Goal: Information Seeking & Learning: Learn about a topic

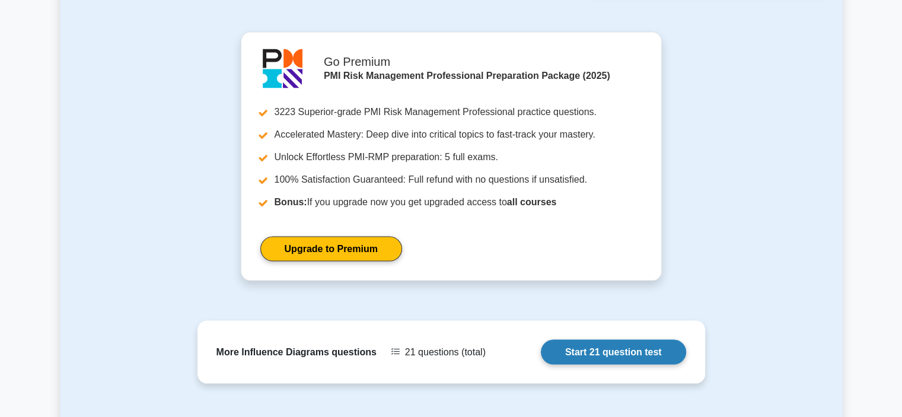
scroll to position [2579, 0]
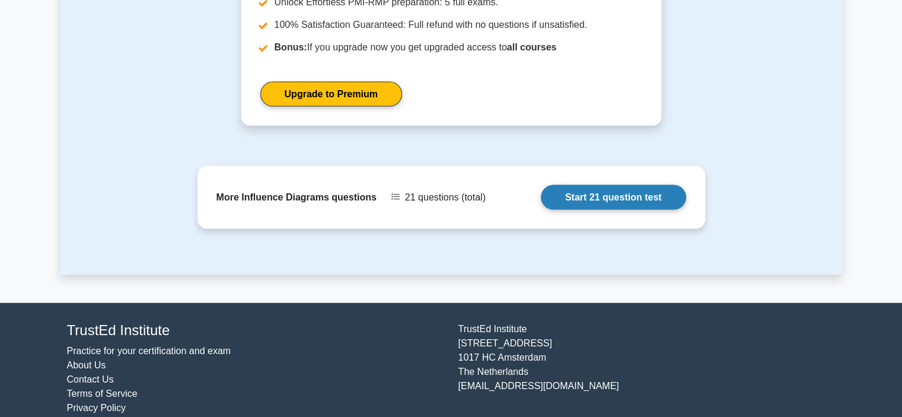
click at [650, 185] on link "Start 21 question test" at bounding box center [613, 197] width 145 height 25
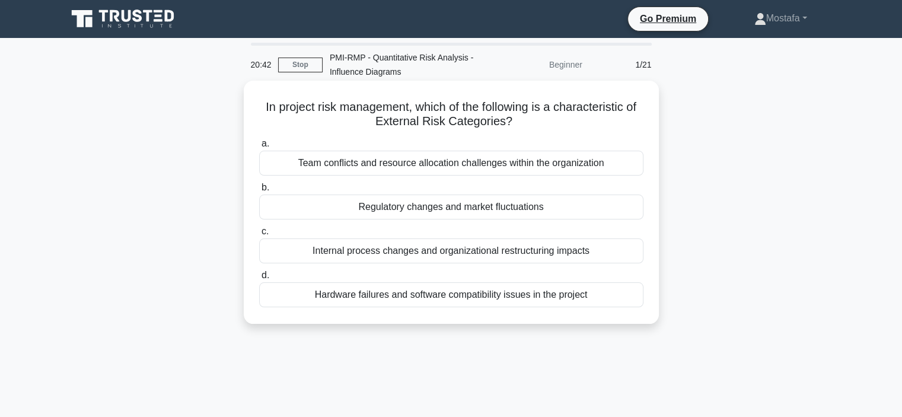
click at [629, 254] on div "Internal process changes and organizational restructuring impacts" at bounding box center [451, 250] width 384 height 25
click at [259, 235] on input "c. Internal process changes and organizational restructuring impacts" at bounding box center [259, 232] width 0 height 8
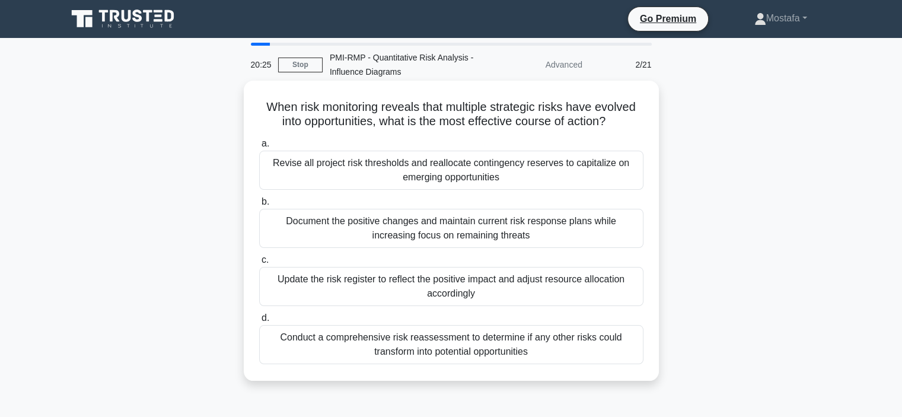
click at [626, 289] on div "Update the risk register to reflect the positive impact and adjust resource all…" at bounding box center [451, 286] width 384 height 39
click at [259, 264] on input "c. Update the risk register to reflect the positive impact and adjust resource …" at bounding box center [259, 260] width 0 height 8
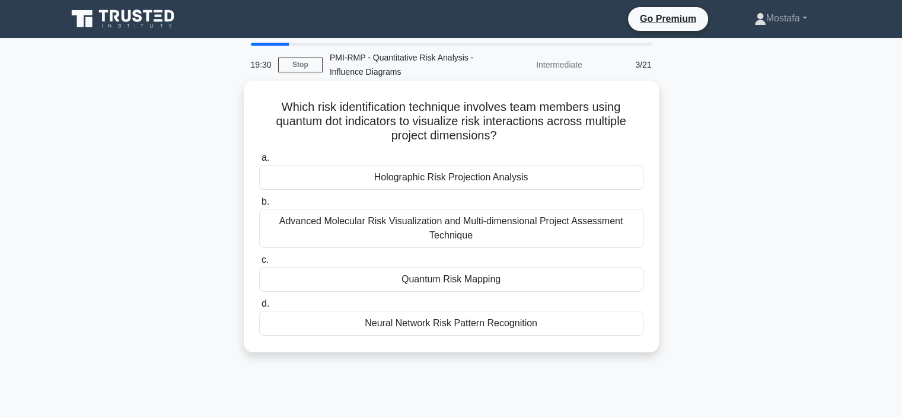
click at [633, 232] on div "Advanced Molecular Risk Visualization and Multi-dimensional Project Assessment …" at bounding box center [451, 228] width 384 height 39
click at [259, 206] on input "b. Advanced Molecular Risk Visualization and Multi-dimensional Project Assessme…" at bounding box center [259, 202] width 0 height 8
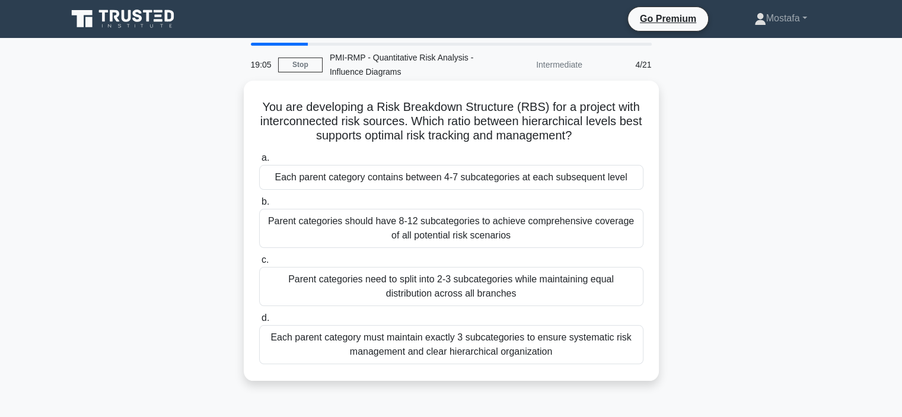
click at [631, 183] on div "Each parent category contains between 4-7 subcategories at each subsequent level" at bounding box center [451, 177] width 384 height 25
click at [259, 162] on input "a. Each parent category contains between 4-7 subcategories at each subsequent l…" at bounding box center [259, 158] width 0 height 8
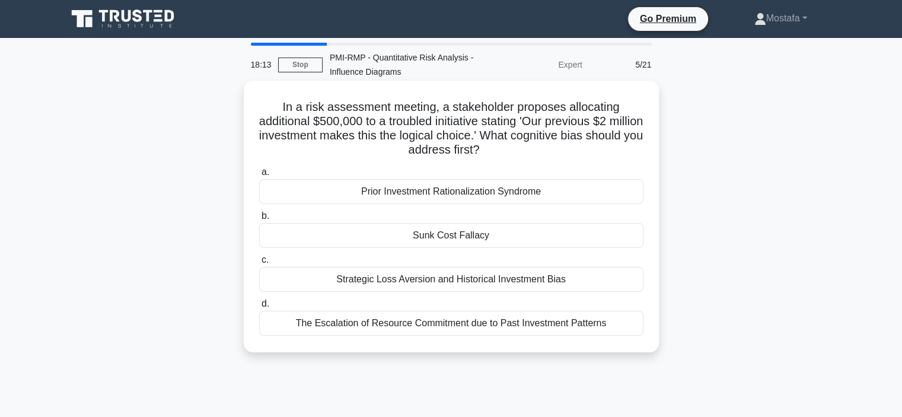
click at [635, 237] on div "Sunk Cost Fallacy" at bounding box center [451, 235] width 384 height 25
click at [259, 220] on input "b. Sunk Cost Fallacy" at bounding box center [259, 216] width 0 height 8
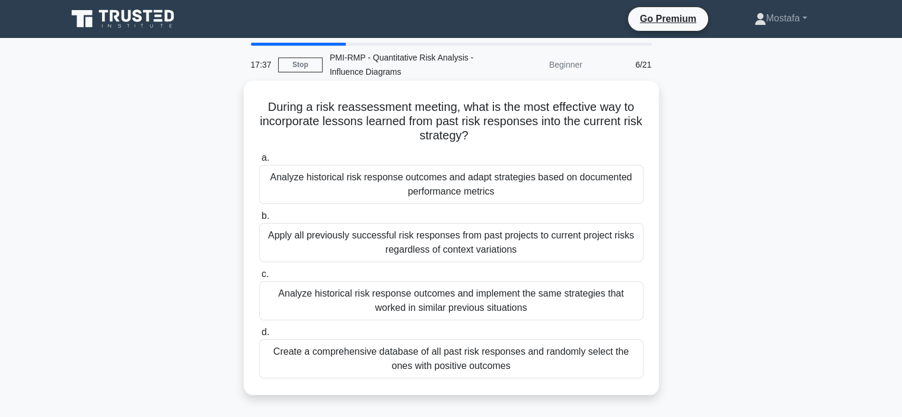
click at [630, 307] on div "Analyze historical risk response outcomes and implement the same strategies tha…" at bounding box center [451, 300] width 384 height 39
click at [259, 278] on input "c. Analyze historical risk response outcomes and implement the same strategies …" at bounding box center [259, 274] width 0 height 8
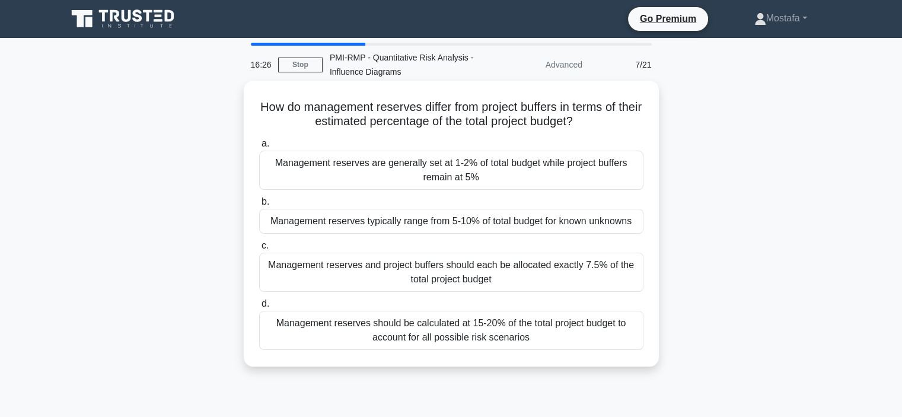
click at [633, 178] on div "Management reserves are generally set at 1-2% of total budget while project buf…" at bounding box center [451, 170] width 384 height 39
click at [259, 148] on input "a. Management reserves are generally set at 1-2% of total budget while project …" at bounding box center [259, 144] width 0 height 8
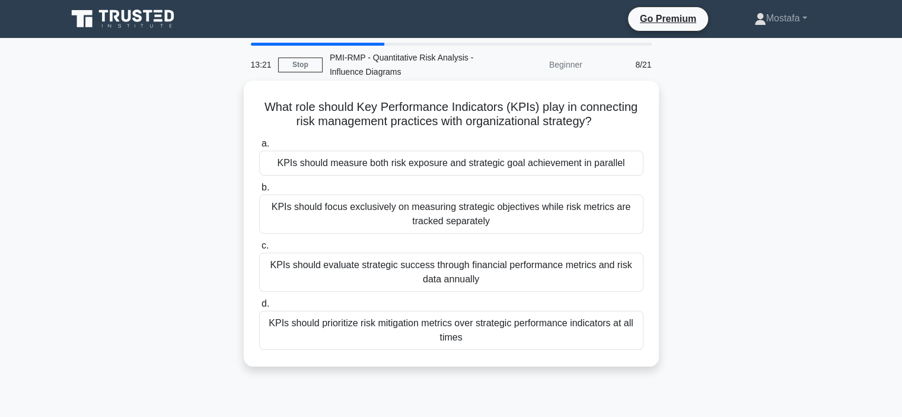
click at [631, 161] on div "KPIs should measure both risk exposure and strategic goal achievement in parall…" at bounding box center [451, 163] width 384 height 25
click at [259, 148] on input "a. KPIs should measure both risk exposure and strategic goal achievement in par…" at bounding box center [259, 144] width 0 height 8
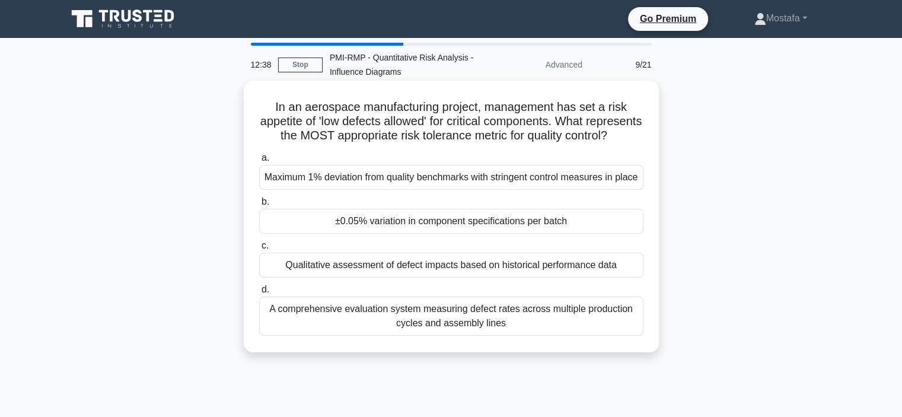
click at [633, 190] on div "Maximum 1% deviation from quality benchmarks with stringent control measures in…" at bounding box center [451, 177] width 384 height 25
click at [259, 162] on input "a. Maximum 1% deviation from quality benchmarks with stringent control measures…" at bounding box center [259, 158] width 0 height 8
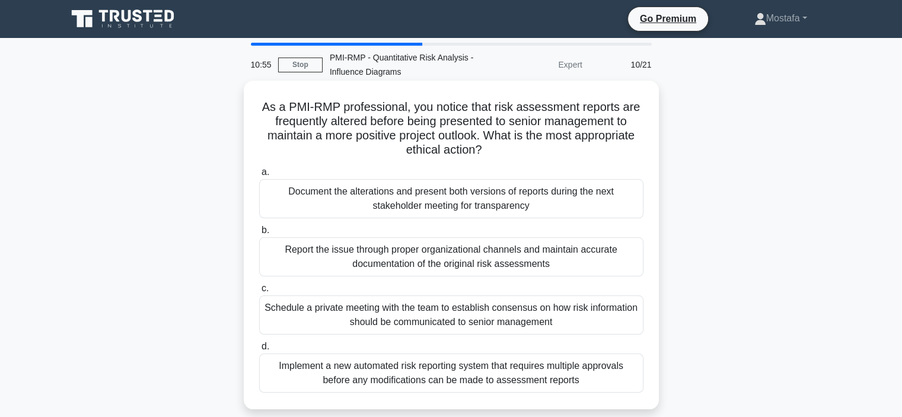
click at [631, 261] on div "Report the issue through proper organizational channels and maintain accurate d…" at bounding box center [451, 256] width 384 height 39
click at [259, 234] on input "b. Report the issue through proper organizational channels and maintain accurat…" at bounding box center [259, 230] width 0 height 8
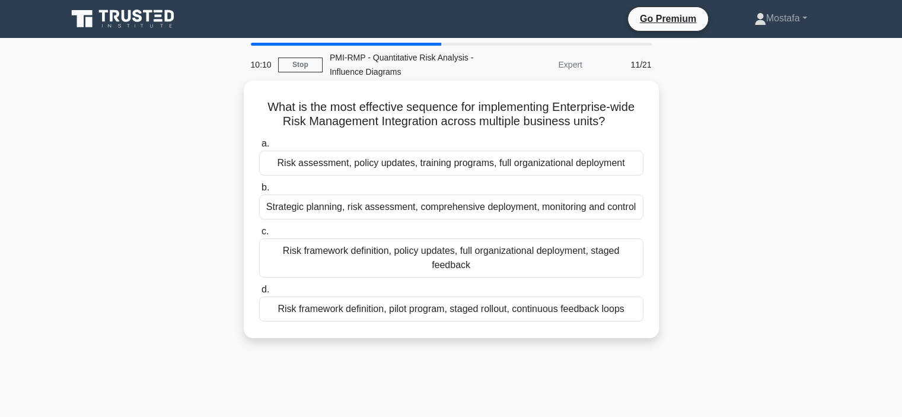
click at [631, 310] on div "Risk framework definition, pilot program, staged rollout, continuous feedback l…" at bounding box center [451, 308] width 384 height 25
click at [259, 293] on input "d. Risk framework definition, pilot program, staged rollout, continuous feedbac…" at bounding box center [259, 290] width 0 height 8
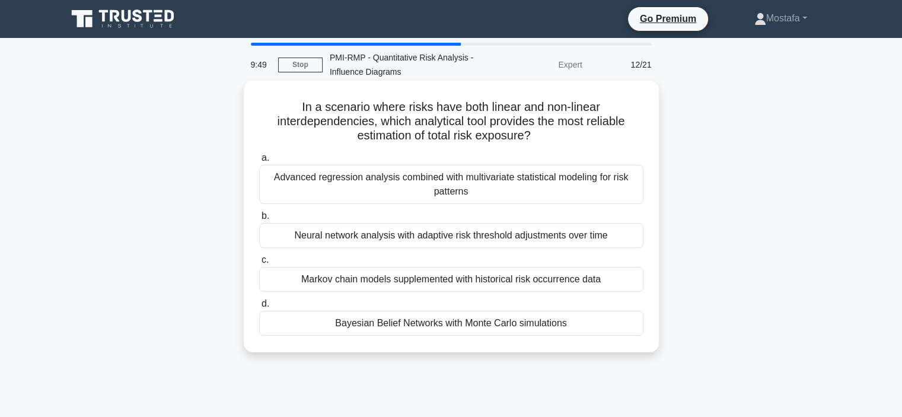
click at [624, 328] on div "Bayesian Belief Networks with Monte Carlo simulations" at bounding box center [451, 323] width 384 height 25
click at [259, 308] on input "d. Bayesian Belief Networks with Monte Carlo simulations" at bounding box center [259, 304] width 0 height 8
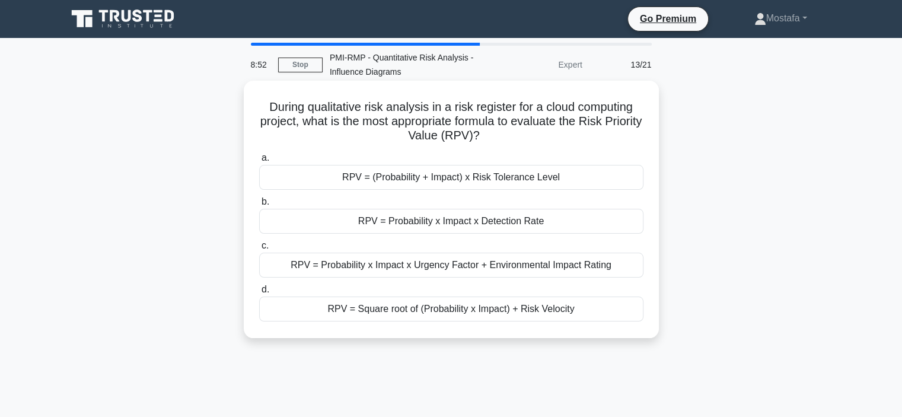
click at [640, 222] on div "RPV = Probability x Impact x Detection Rate" at bounding box center [451, 221] width 384 height 25
click at [259, 206] on input "b. RPV = Probability x Impact x Detection Rate" at bounding box center [259, 202] width 0 height 8
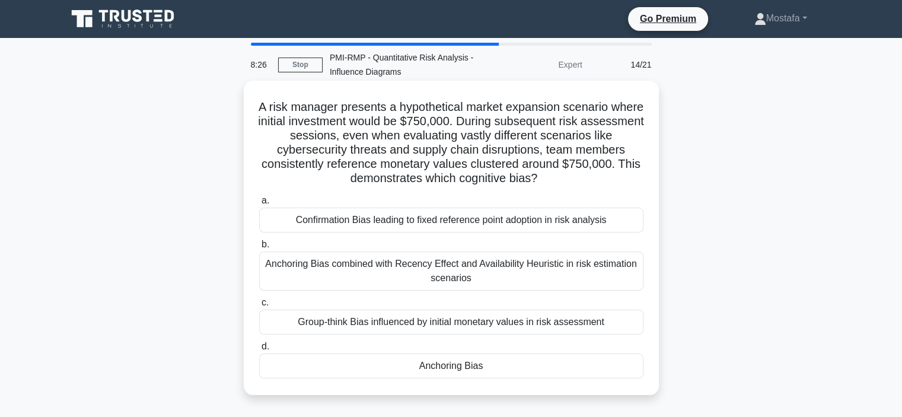
click at [609, 367] on div "Anchoring Bias" at bounding box center [451, 365] width 384 height 25
click at [259, 350] on input "d. Anchoring Bias" at bounding box center [259, 347] width 0 height 8
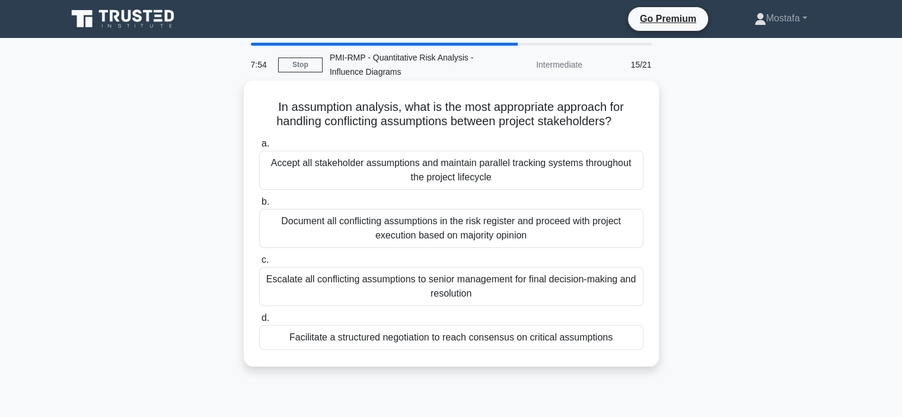
click at [628, 340] on div "Facilitate a structured negotiation to reach consensus on critical assumptions" at bounding box center [451, 337] width 384 height 25
click at [259, 322] on input "d. Facilitate a structured negotiation to reach consensus on critical assumptio…" at bounding box center [259, 318] width 0 height 8
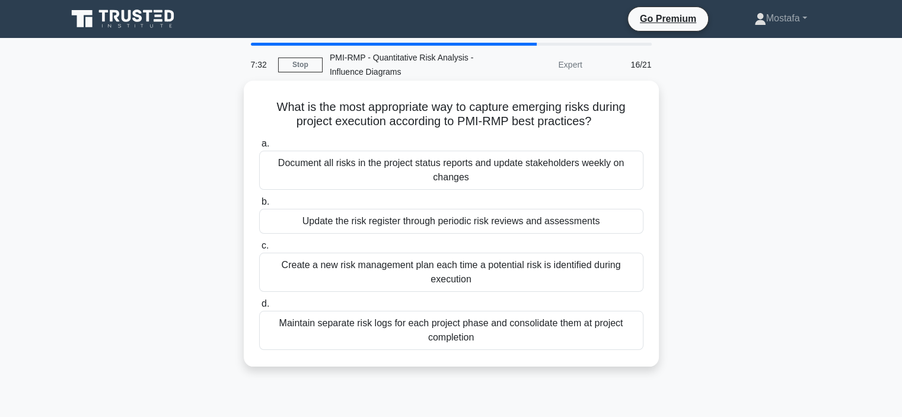
click at [608, 226] on div "Update the risk register through periodic risk reviews and assessments" at bounding box center [451, 221] width 384 height 25
click at [259, 206] on input "b. Update the risk register through periodic risk reviews and assessments" at bounding box center [259, 202] width 0 height 8
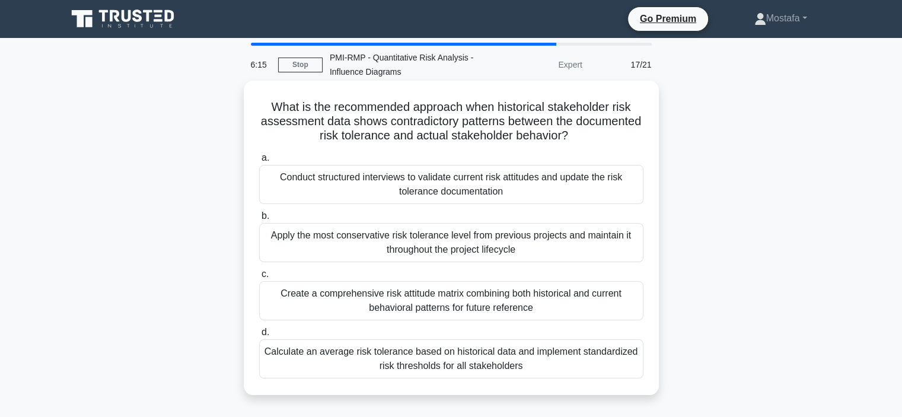
click at [628, 370] on div "Calculate an average risk tolerance based on historical data and implement stan…" at bounding box center [451, 358] width 384 height 39
click at [259, 336] on input "d. Calculate an average risk tolerance based on historical data and implement s…" at bounding box center [259, 332] width 0 height 8
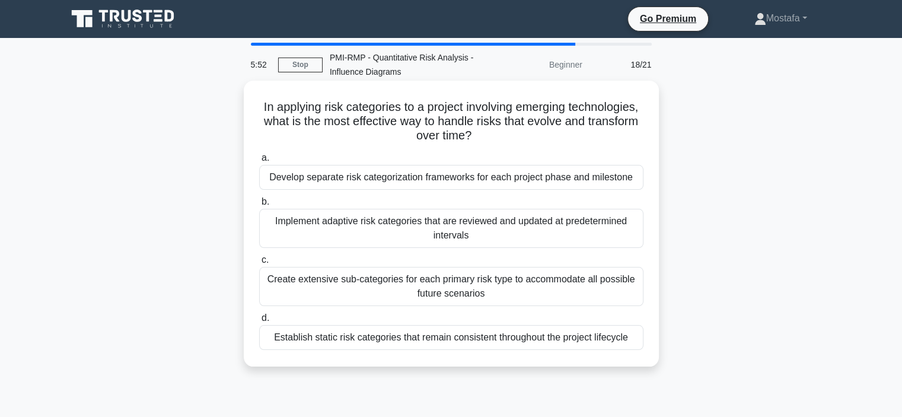
click at [629, 235] on div "Implement adaptive risk categories that are reviewed and updated at predetermin…" at bounding box center [451, 228] width 384 height 39
click at [259, 206] on input "b. Implement adaptive risk categories that are reviewed and updated at predeter…" at bounding box center [259, 202] width 0 height 8
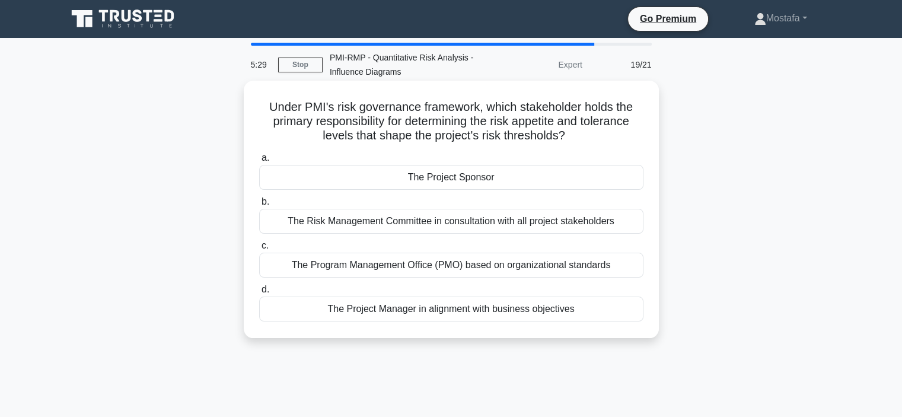
click at [626, 225] on div "The Risk Management Committee in consultation with all project stakeholders" at bounding box center [451, 221] width 384 height 25
click at [259, 206] on input "b. The Risk Management Committee in consultation with all project stakeholders" at bounding box center [259, 202] width 0 height 8
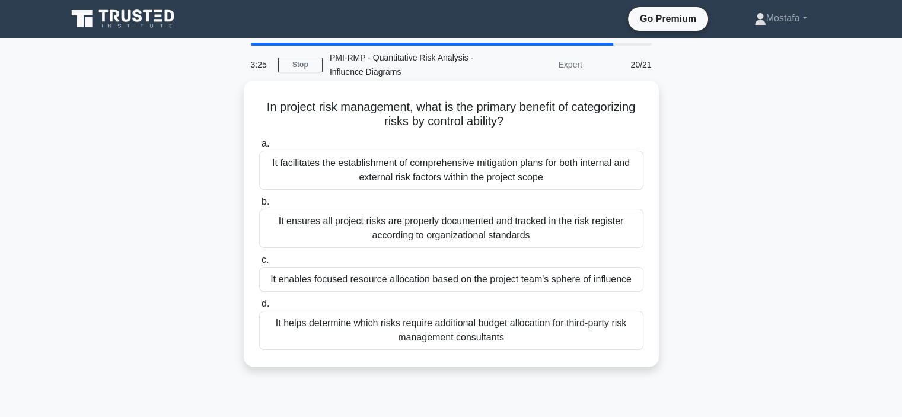
click at [613, 233] on div "It ensures all project risks are properly documented and tracked in the risk re…" at bounding box center [451, 228] width 384 height 39
click at [259, 206] on input "b. It ensures all project risks are properly documented and tracked in the risk…" at bounding box center [259, 202] width 0 height 8
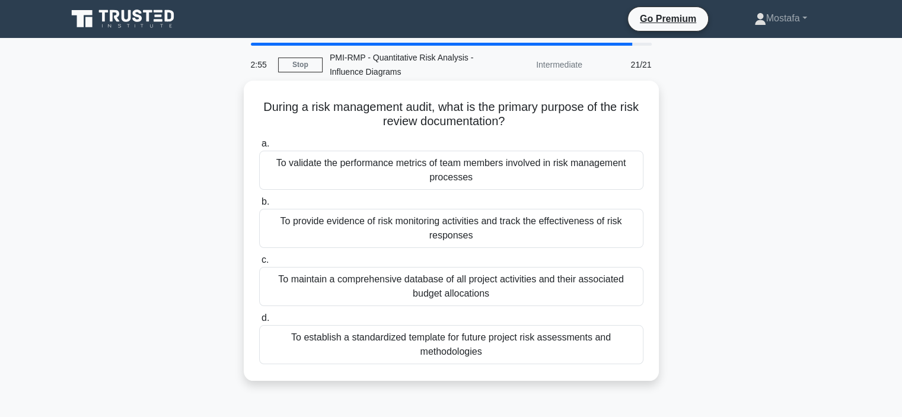
click at [609, 236] on div "To provide evidence of risk monitoring activities and track the effectiveness o…" at bounding box center [451, 228] width 384 height 39
click at [259, 206] on input "b. To provide evidence of risk monitoring activities and track the effectivenes…" at bounding box center [259, 202] width 0 height 8
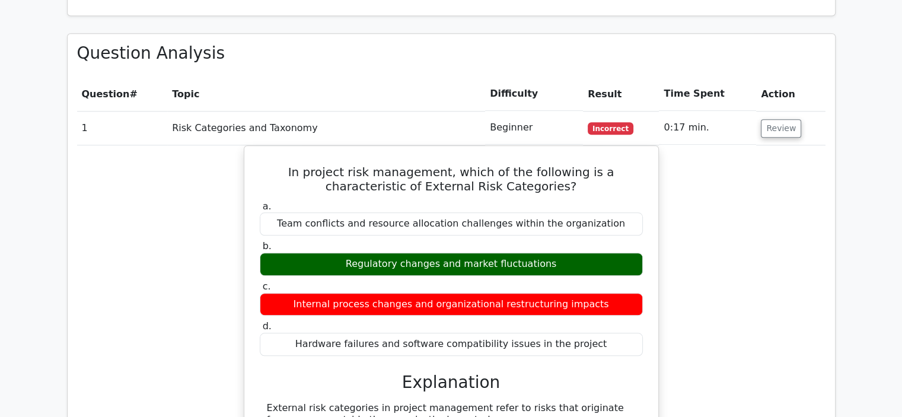
scroll to position [1126, 0]
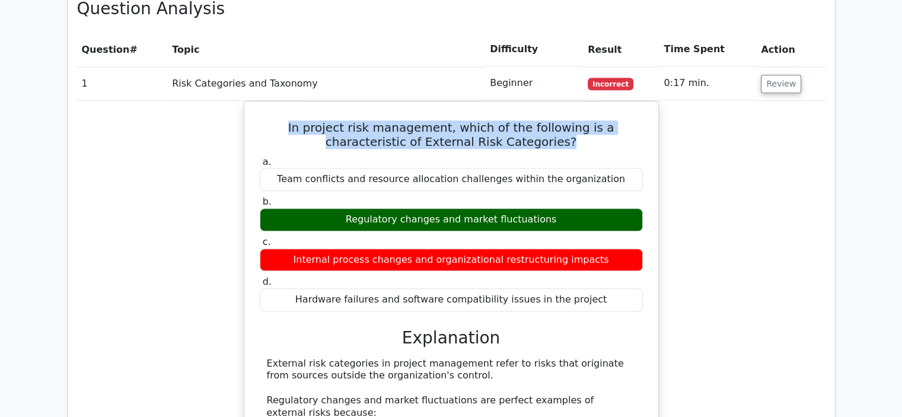
drag, startPoint x: 523, startPoint y: 97, endPoint x: 209, endPoint y: 73, distance: 315.7
click at [209, 101] on div "In project risk management, which of the following is a characteristic of Exter…" at bounding box center [451, 396] width 748 height 591
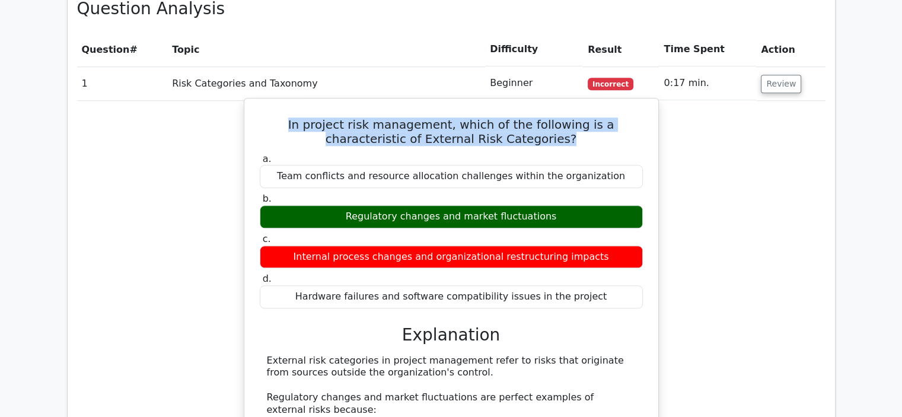
copy h5 "In project risk management, which of the following is a characteristic of Exter…"
drag, startPoint x: 557, startPoint y: 171, endPoint x: 337, endPoint y: 173, distance: 219.9
click at [337, 205] on div "Regulatory changes and market fluctuations" at bounding box center [451, 216] width 383 height 23
copy div "Regulatory changes and market fluctuations"
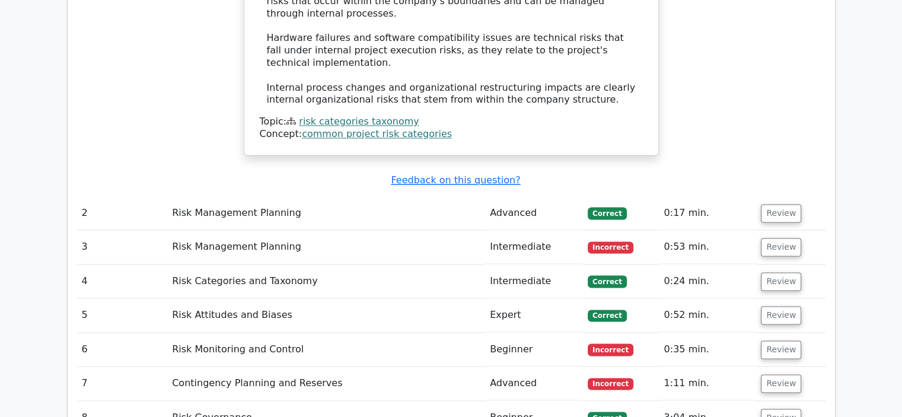
scroll to position [1719, 0]
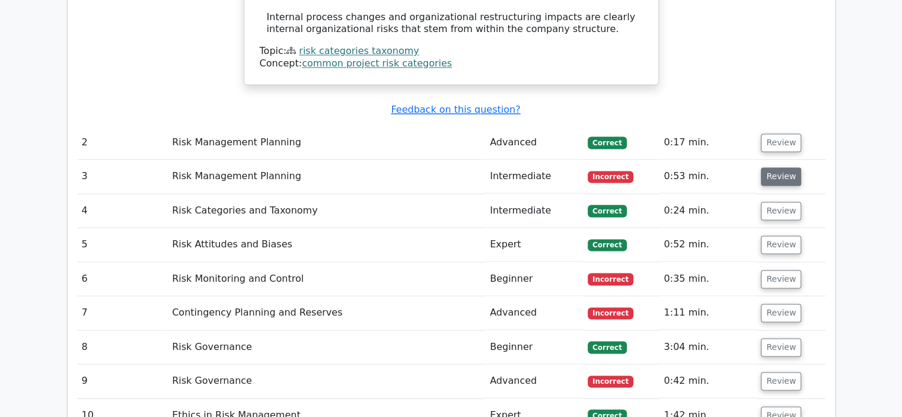
click at [770, 167] on button "Review" at bounding box center [781, 176] width 40 height 18
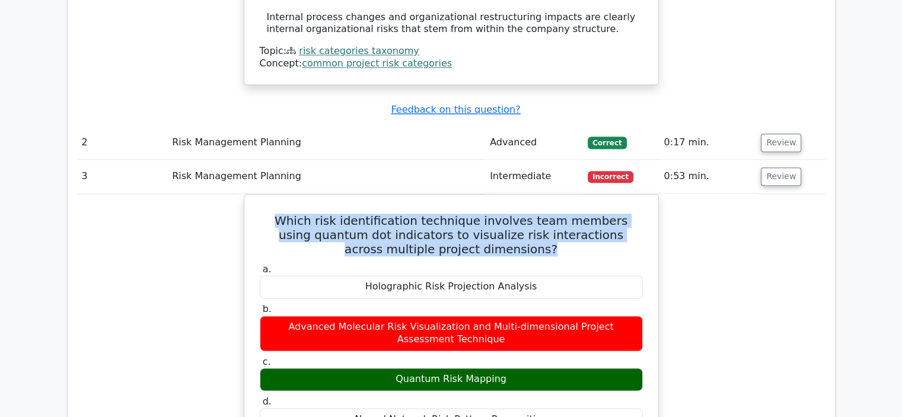
drag, startPoint x: 520, startPoint y: 191, endPoint x: 236, endPoint y: 161, distance: 285.6
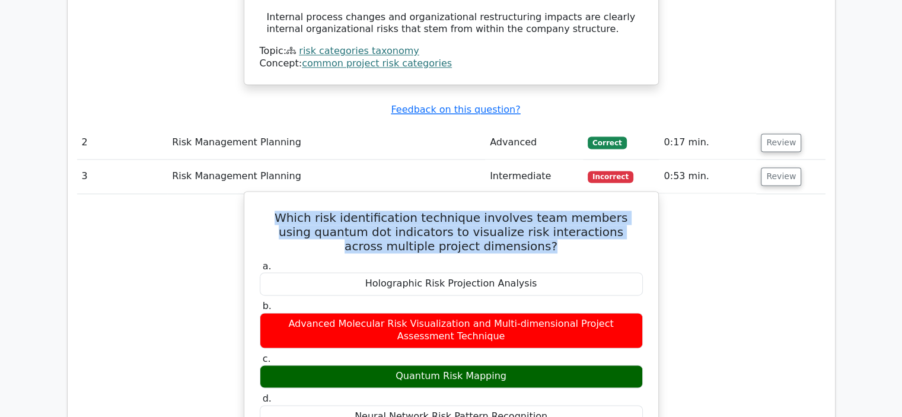
copy h5 "Which risk identification technique involves team members using quantum dot ind…"
drag, startPoint x: 511, startPoint y: 317, endPoint x: 401, endPoint y: 323, distance: 110.4
click at [401, 365] on div "Quantum Risk Mapping" at bounding box center [451, 376] width 383 height 23
copy div "Quantum Risk Mapping"
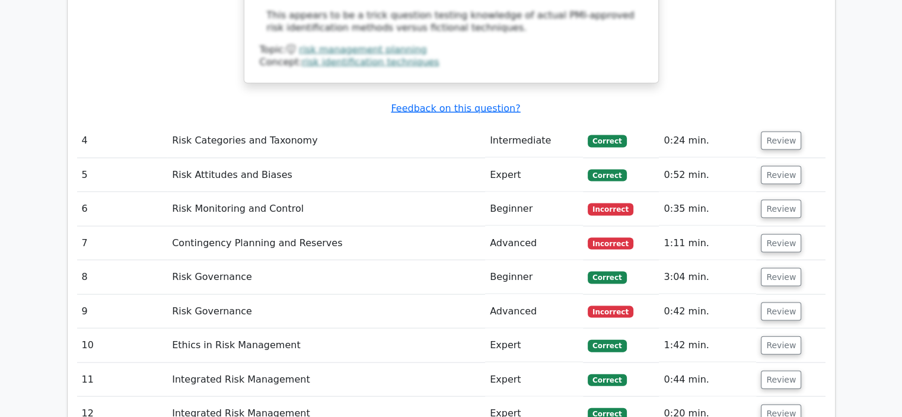
scroll to position [2490, 0]
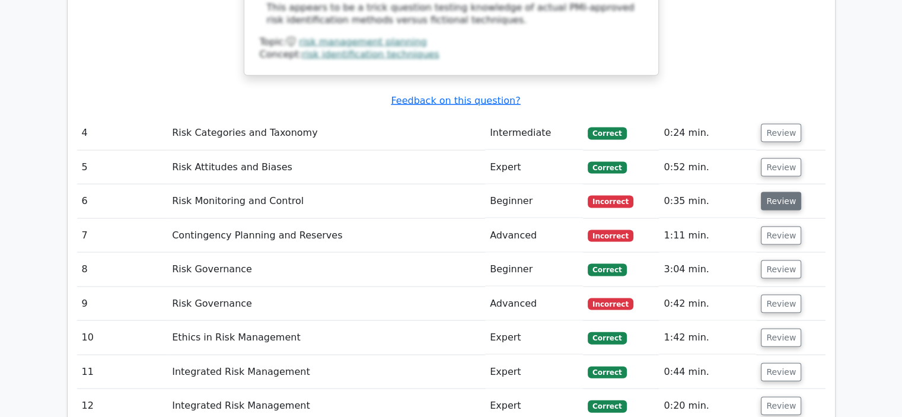
click at [770, 192] on button "Review" at bounding box center [781, 201] width 40 height 18
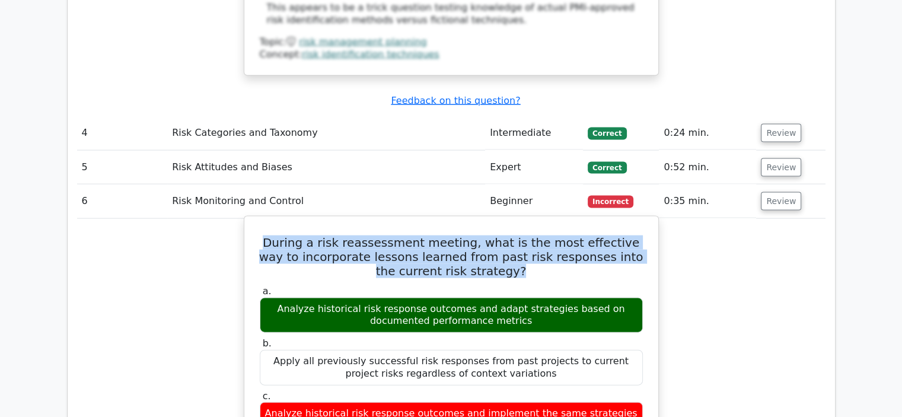
drag, startPoint x: 503, startPoint y: 175, endPoint x: 247, endPoint y: 140, distance: 257.9
copy h5 "During a risk reassessment meeting, what is the most effective way to incorpora…"
drag, startPoint x: 505, startPoint y: 224, endPoint x: 249, endPoint y: 193, distance: 258.0
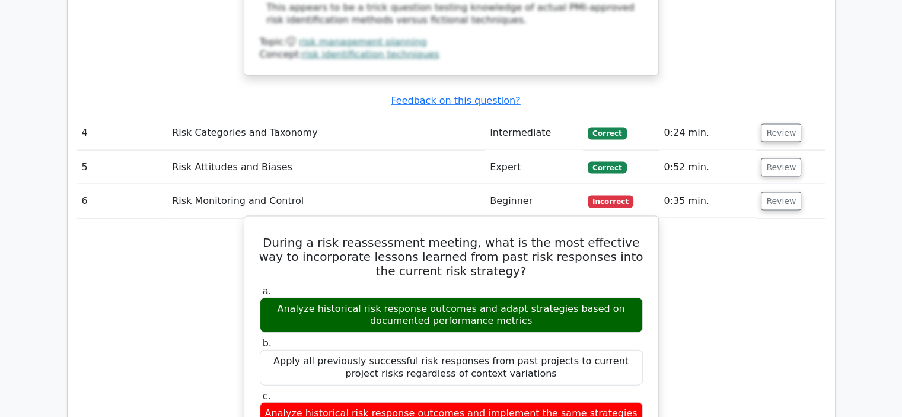
drag, startPoint x: 501, startPoint y: 224, endPoint x: 263, endPoint y: 210, distance: 238.1
click at [263, 298] on div "Analyze historical risk response outcomes and adapt strategies based on documen…" at bounding box center [451, 316] width 383 height 36
copy div "Analyze historical risk response outcomes and adapt strategies based on documen…"
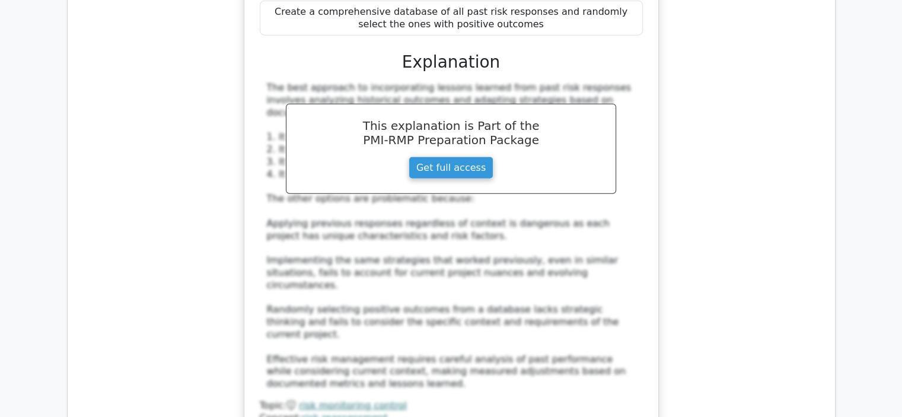
scroll to position [3142, 0]
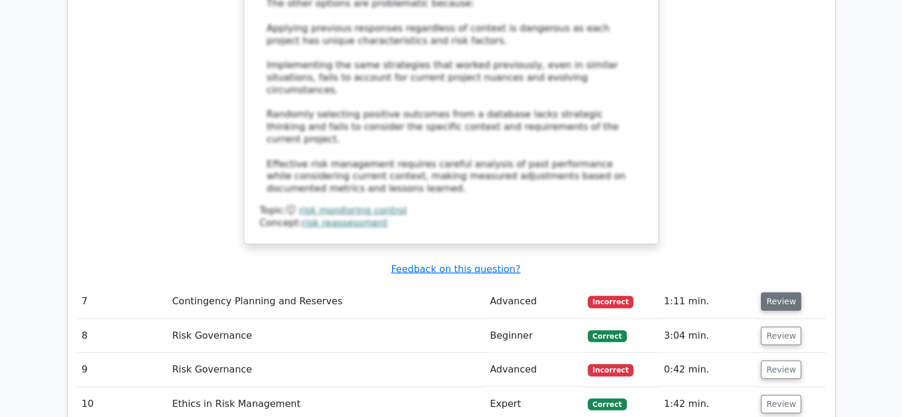
click at [774, 292] on button "Review" at bounding box center [781, 301] width 40 height 18
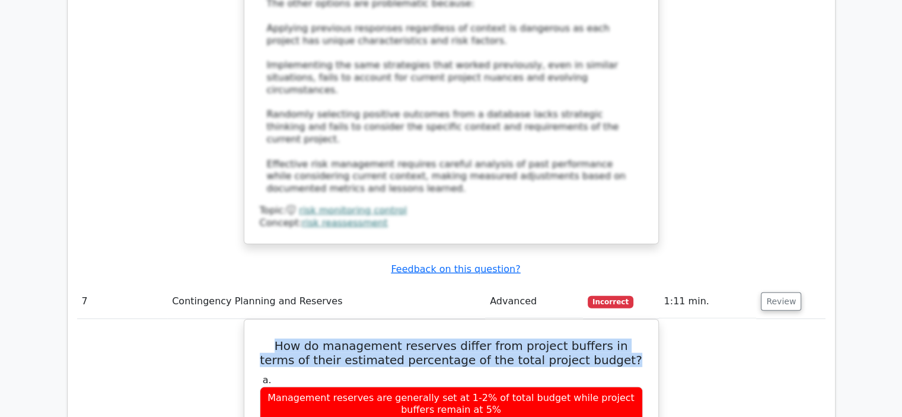
drag, startPoint x: 621, startPoint y: 240, endPoint x: 230, endPoint y: 229, distance: 391.4
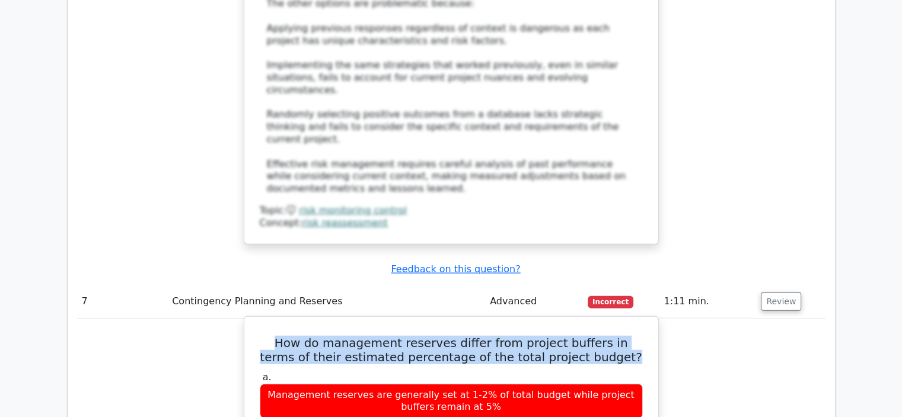
copy h5 "How do management reserves differ from project buffers in terms of their estima…"
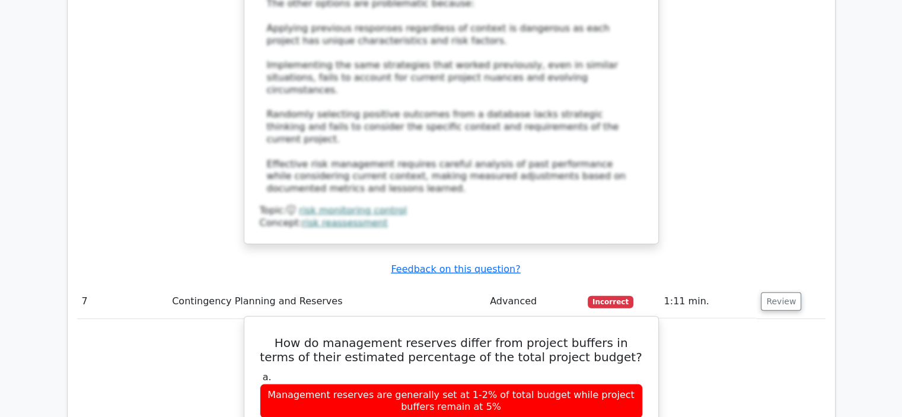
drag, startPoint x: 480, startPoint y: 341, endPoint x: 289, endPoint y: 318, distance: 192.9
copy div "Management reserves typically range from 5-10% of total budget for known unknow…"
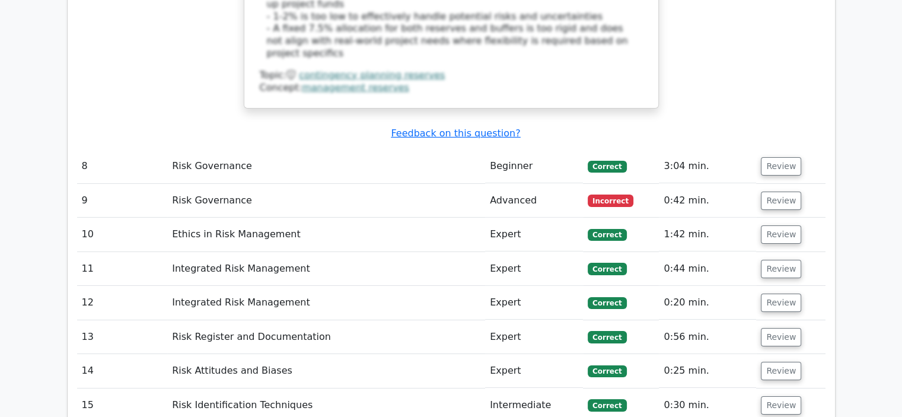
scroll to position [3913, 0]
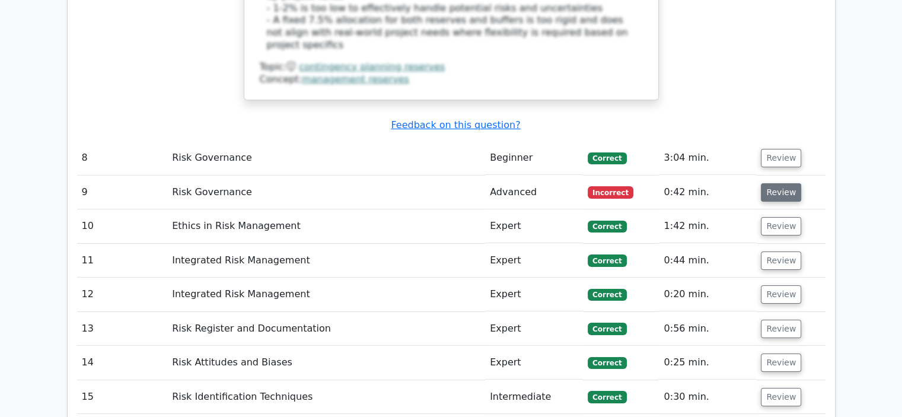
click at [783, 183] on button "Review" at bounding box center [781, 192] width 40 height 18
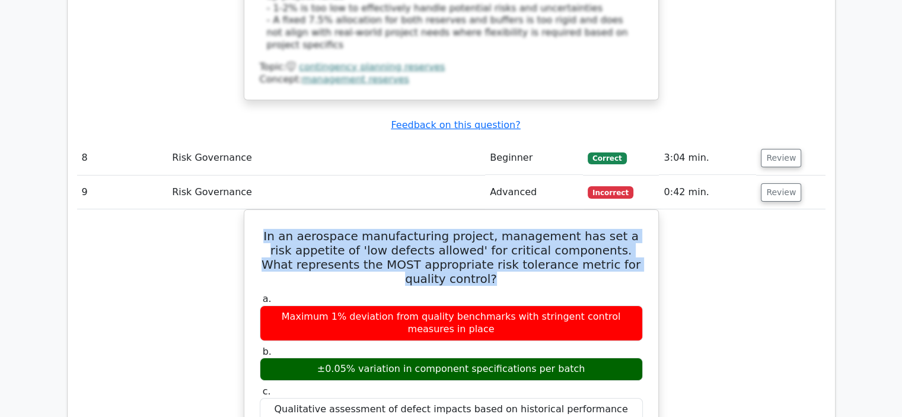
drag, startPoint x: 483, startPoint y: 143, endPoint x: 231, endPoint y: 87, distance: 258.3
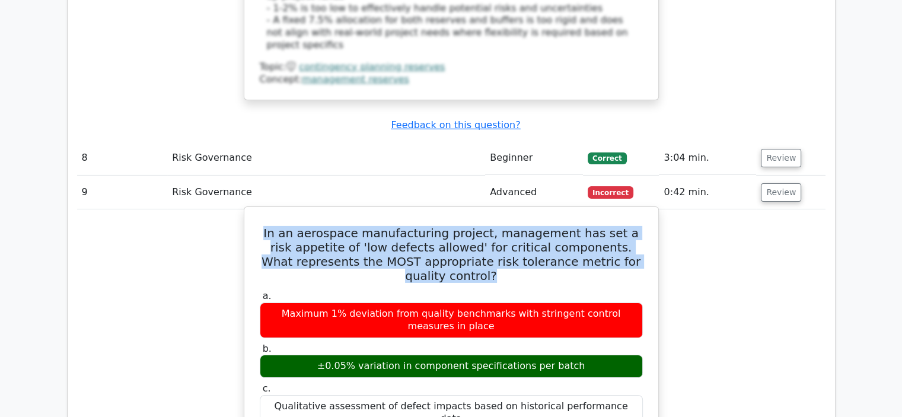
copy h5 "In an aerospace manufacturing project, management has set a risk appetite of 'l…"
drag, startPoint x: 583, startPoint y: 232, endPoint x: 325, endPoint y: 232, distance: 257.9
click at [325, 355] on div "±0.05% variation in component specifications per batch" at bounding box center [451, 366] width 383 height 23
copy div "±0.05% variation in component specifications per batch"
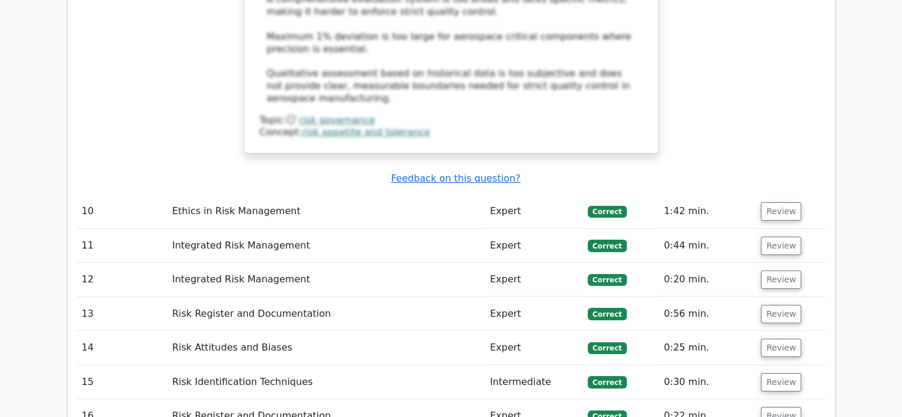
scroll to position [4743, 0]
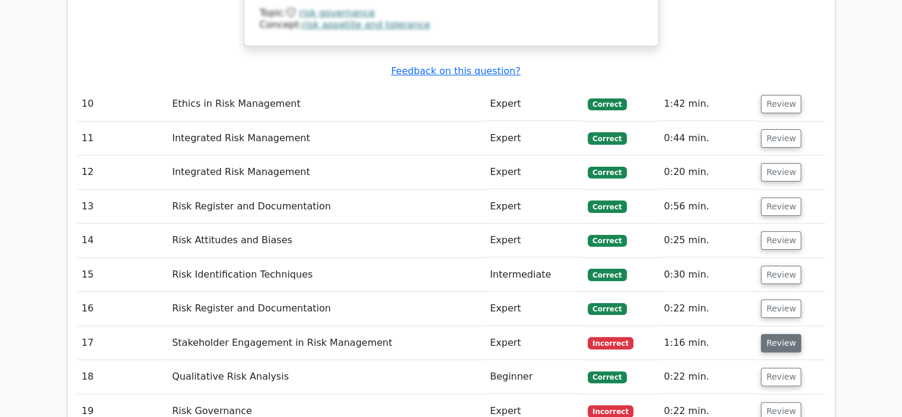
click at [784, 334] on button "Review" at bounding box center [781, 343] width 40 height 18
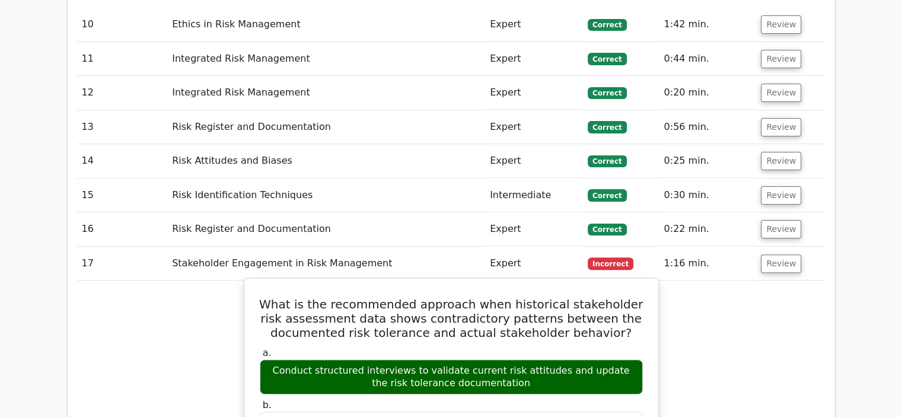
scroll to position [4802, 0]
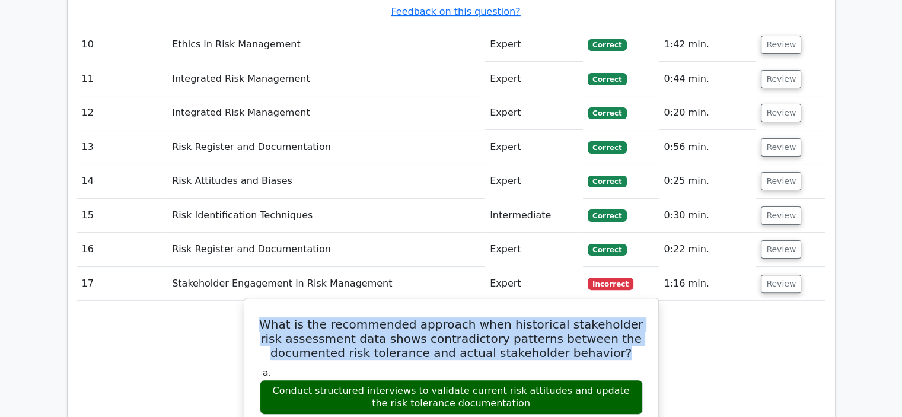
drag, startPoint x: 627, startPoint y: 184, endPoint x: 264, endPoint y: 142, distance: 365.3
drag, startPoint x: 514, startPoint y: 225, endPoint x: 262, endPoint y: 218, distance: 252.1
click at [262, 379] on div "Conduct structured interviews to validate current risk attitudes and update the…" at bounding box center [451, 397] width 383 height 36
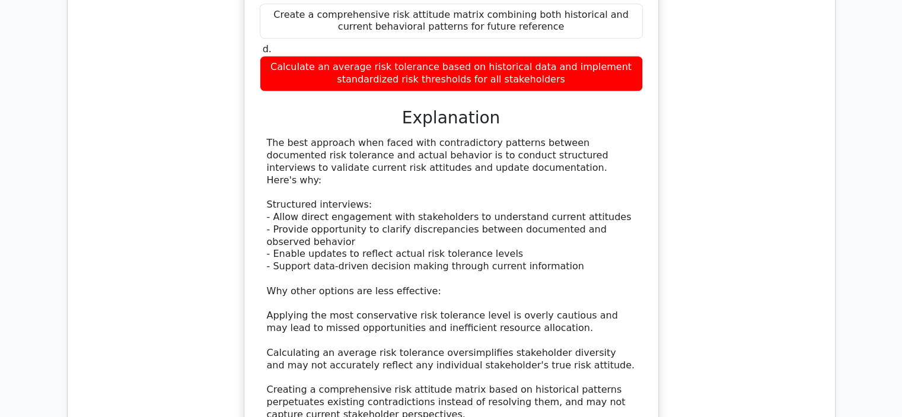
scroll to position [5454, 0]
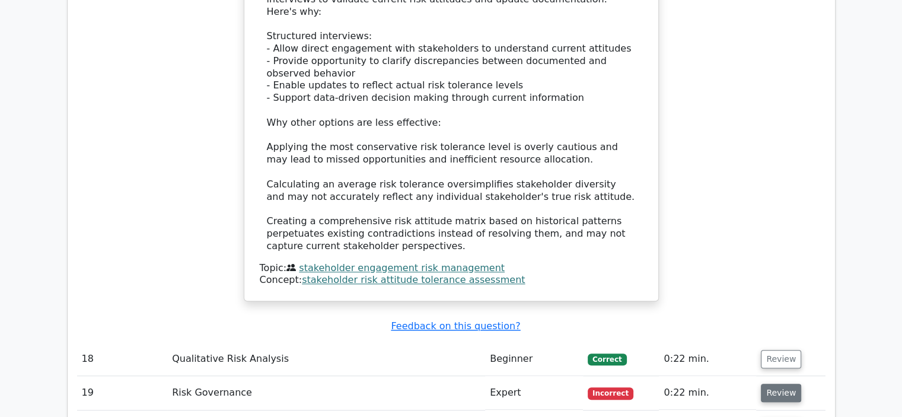
click at [765, 384] on button "Review" at bounding box center [781, 393] width 40 height 18
drag, startPoint x: 596, startPoint y: 276, endPoint x: 245, endPoint y: 240, distance: 352.3
drag, startPoint x: 515, startPoint y: 315, endPoint x: 392, endPoint y: 315, distance: 122.7
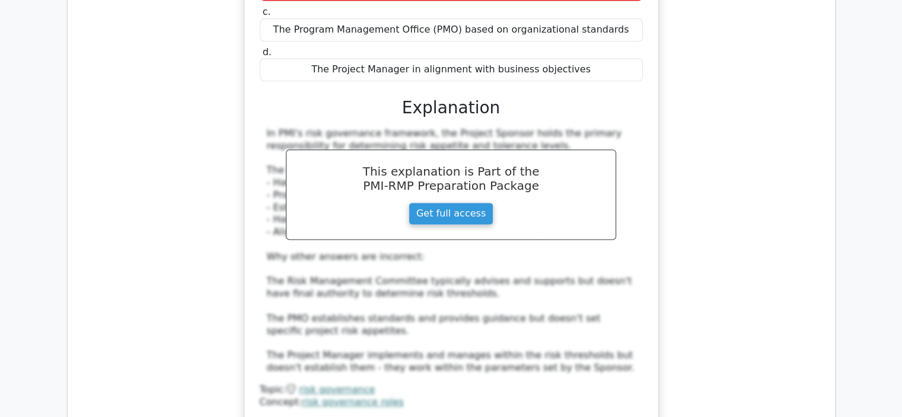
scroll to position [6225, 0]
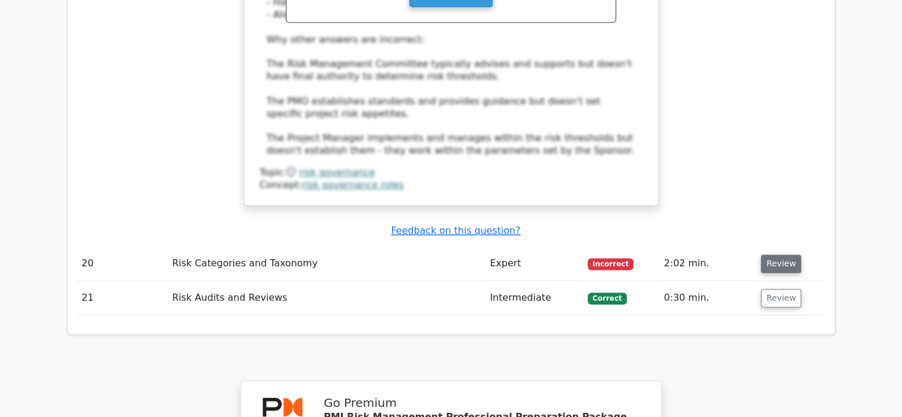
click at [772, 254] on button "Review" at bounding box center [781, 263] width 40 height 18
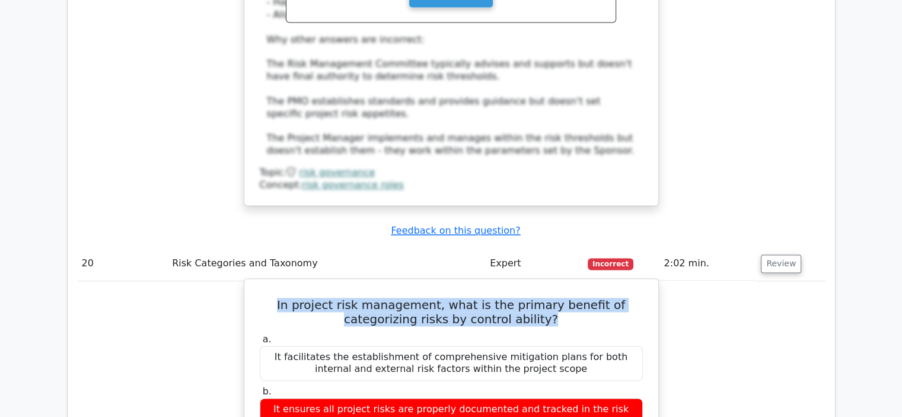
drag, startPoint x: 518, startPoint y: 127, endPoint x: 245, endPoint y: 107, distance: 274.0
drag, startPoint x: 639, startPoint y: 273, endPoint x: 258, endPoint y: 272, distance: 381.2
